Goal: Information Seeking & Learning: Learn about a topic

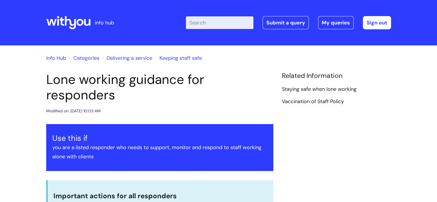
click at [229, 19] on input "Enter your search term here..." at bounding box center [220, 22] width 68 height 13
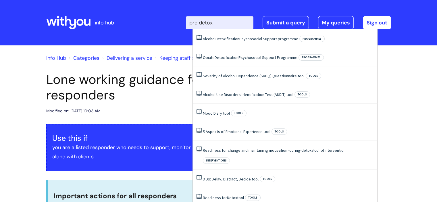
type input "pre detox"
click button "Search" at bounding box center [0, 0] width 0 height 0
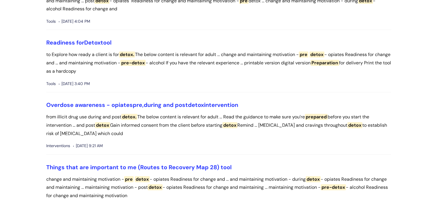
scroll to position [522, 0]
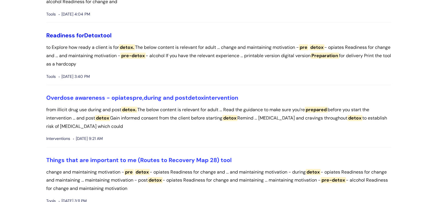
click at [77, 37] on link "Readiness for Detox tool" at bounding box center [78, 35] width 65 height 7
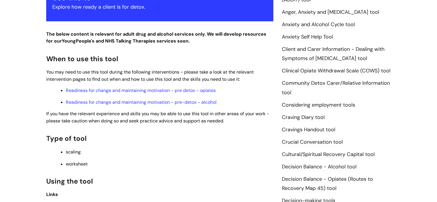
scroll to position [131, 0]
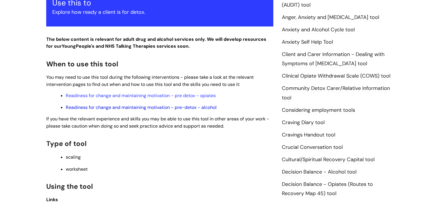
click at [190, 108] on link "Readiness for change and maintaining motivation - pre-detox - alcohol" at bounding box center [141, 107] width 151 height 6
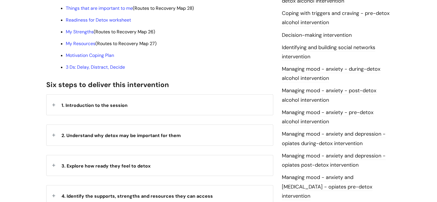
scroll to position [239, 0]
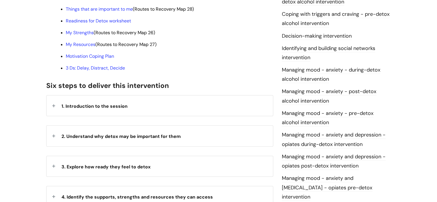
click at [162, 101] on div "1. Introduction to the session" at bounding box center [160, 105] width 227 height 20
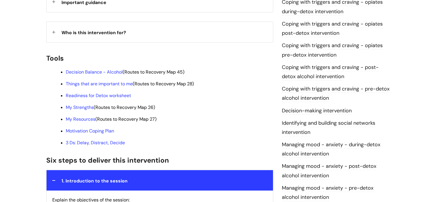
scroll to position [160, 0]
